Goal: Task Accomplishment & Management: Use online tool/utility

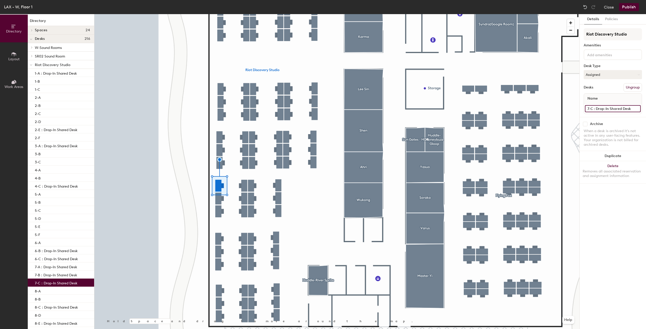
click at [628, 109] on input "7-C : Drop-In Shared Desk" at bounding box center [613, 108] width 56 height 7
click at [632, 109] on input "7-C : Drop-In Shared Desk" at bounding box center [613, 108] width 56 height 7
type input "7-C"
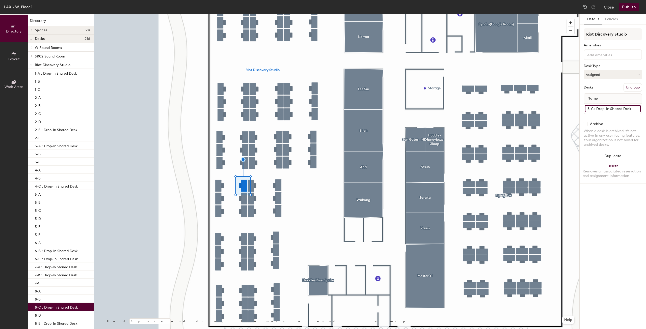
click at [629, 108] on input "8-C : Drop-In Shared Desk" at bounding box center [613, 108] width 56 height 7
click at [632, 108] on input "8-C : Drop-In Shared Desk" at bounding box center [613, 108] width 56 height 7
type input "8-C"
click at [623, 5] on button "Publish" at bounding box center [629, 7] width 20 height 8
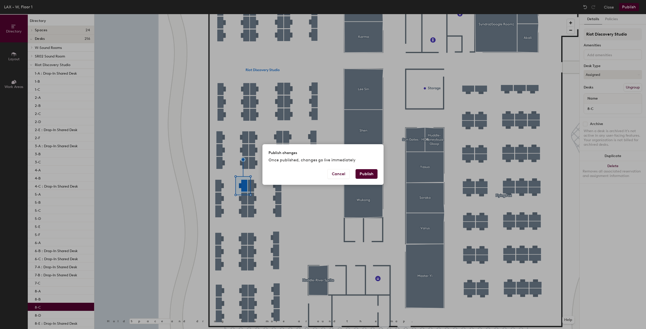
click at [369, 174] on button "Publish" at bounding box center [367, 174] width 22 height 10
